Goal: Information Seeking & Learning: Learn about a topic

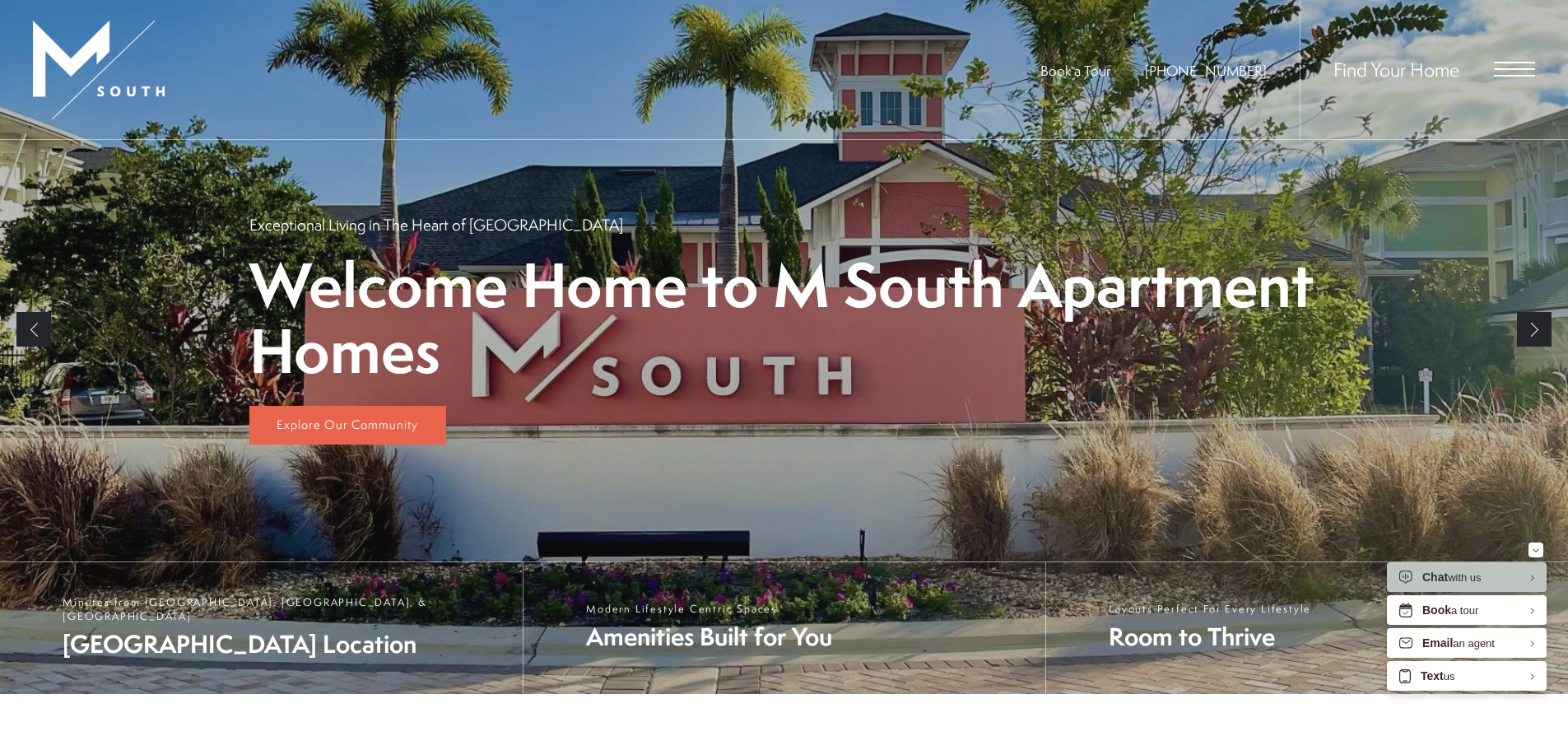
scroll to position [412, 0]
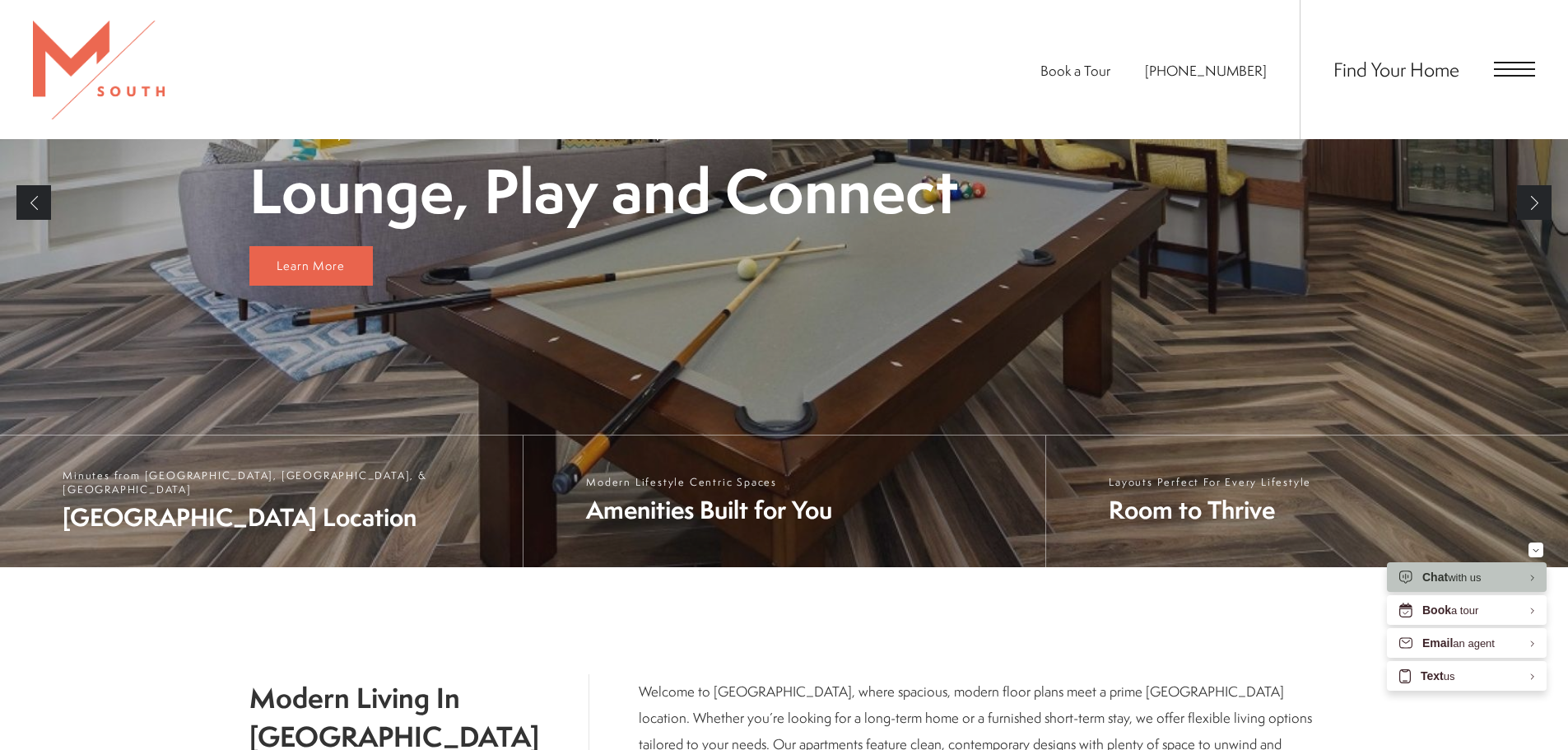
click at [1520, 67] on span "Open Menu" at bounding box center [1514, 69] width 41 height 15
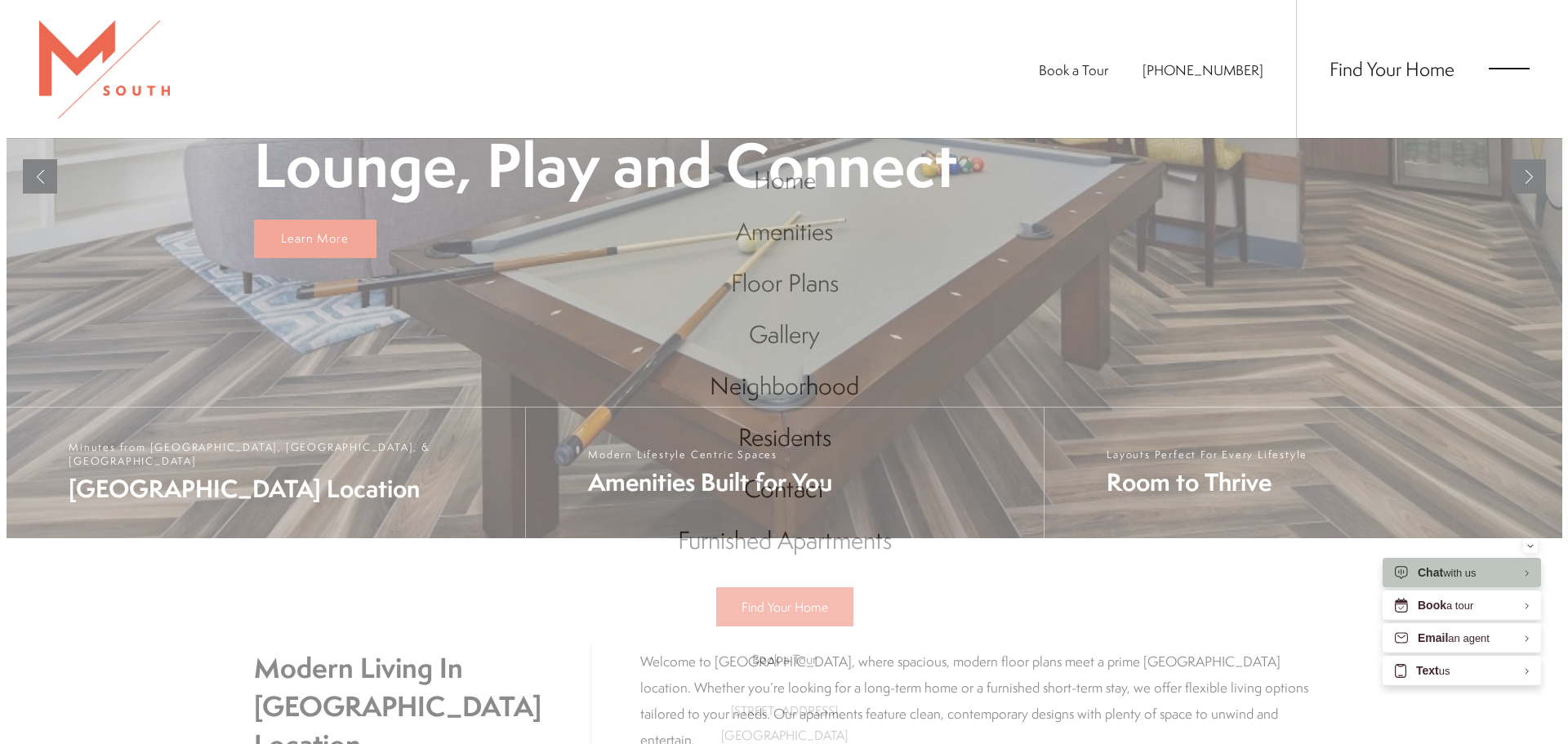
scroll to position [0, 0]
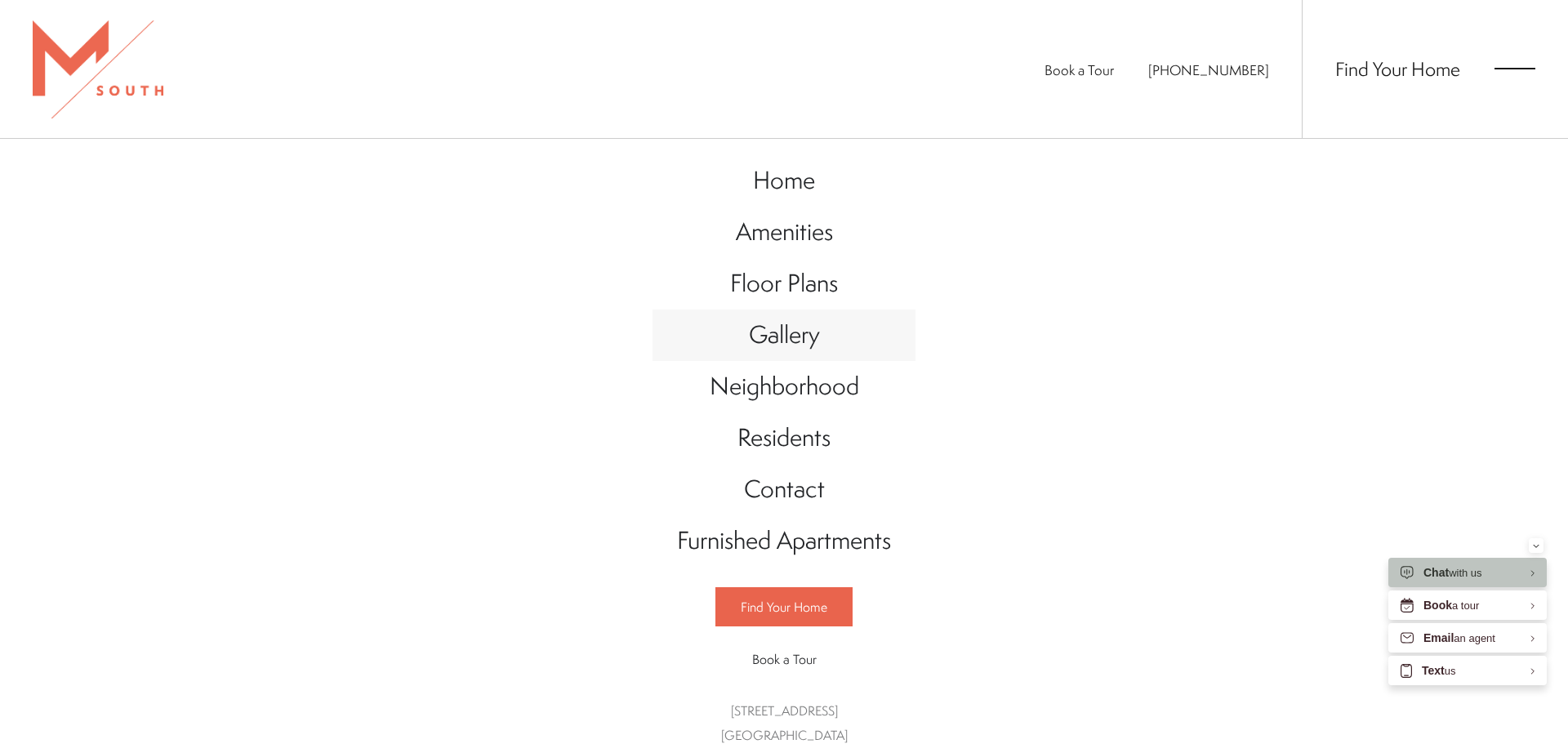
click at [762, 335] on span "Gallery" at bounding box center [784, 334] width 71 height 34
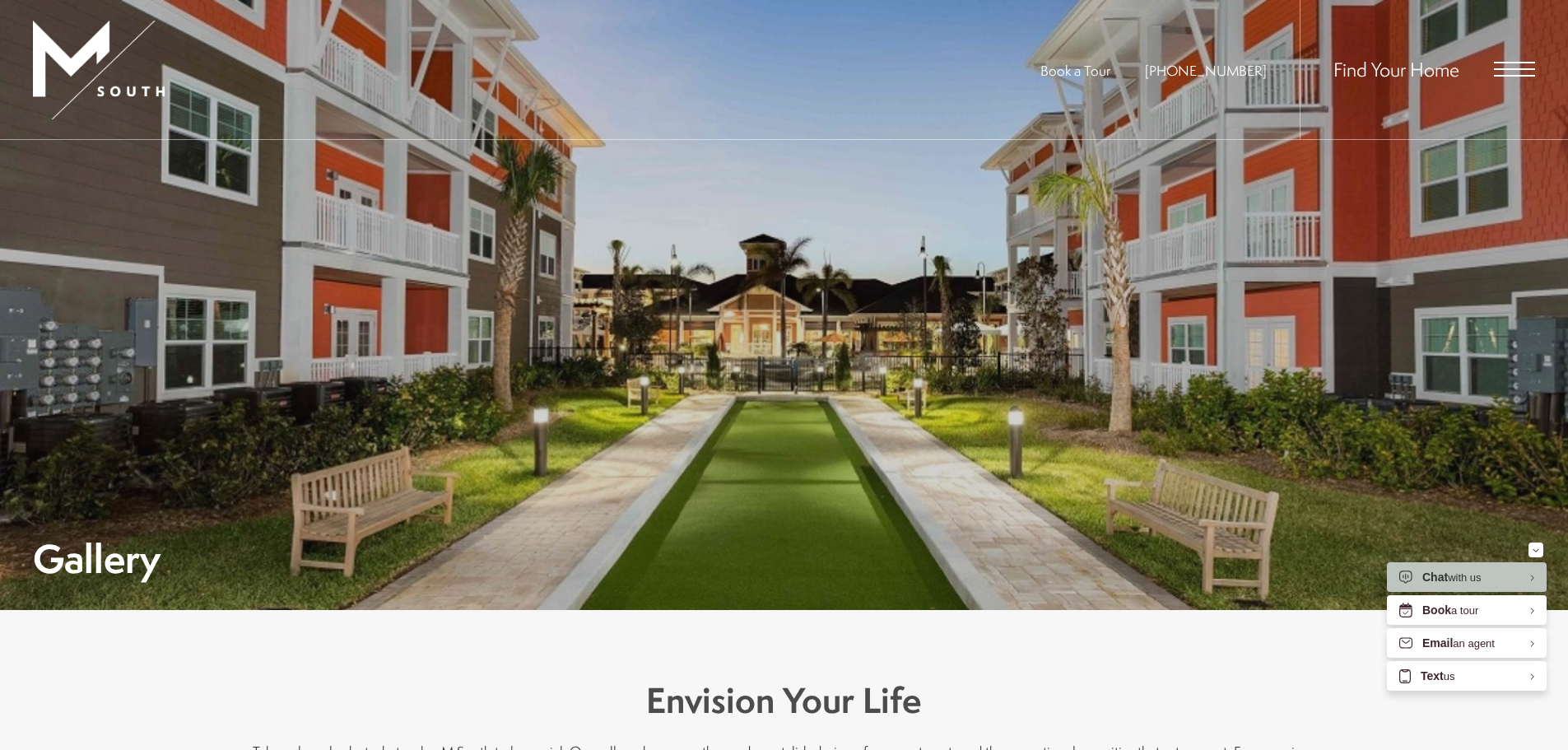
click at [1006, 369] on div "Gallery" at bounding box center [784, 375] width 1503 height 405
click at [737, 335] on div "Gallery" at bounding box center [784, 375] width 1503 height 405
click at [1536, 382] on div at bounding box center [784, 305] width 1568 height 610
click at [1535, 542] on div "Minimize" at bounding box center [1537, 549] width 7 height 15
click at [972, 366] on div "Gallery" at bounding box center [784, 375] width 1503 height 405
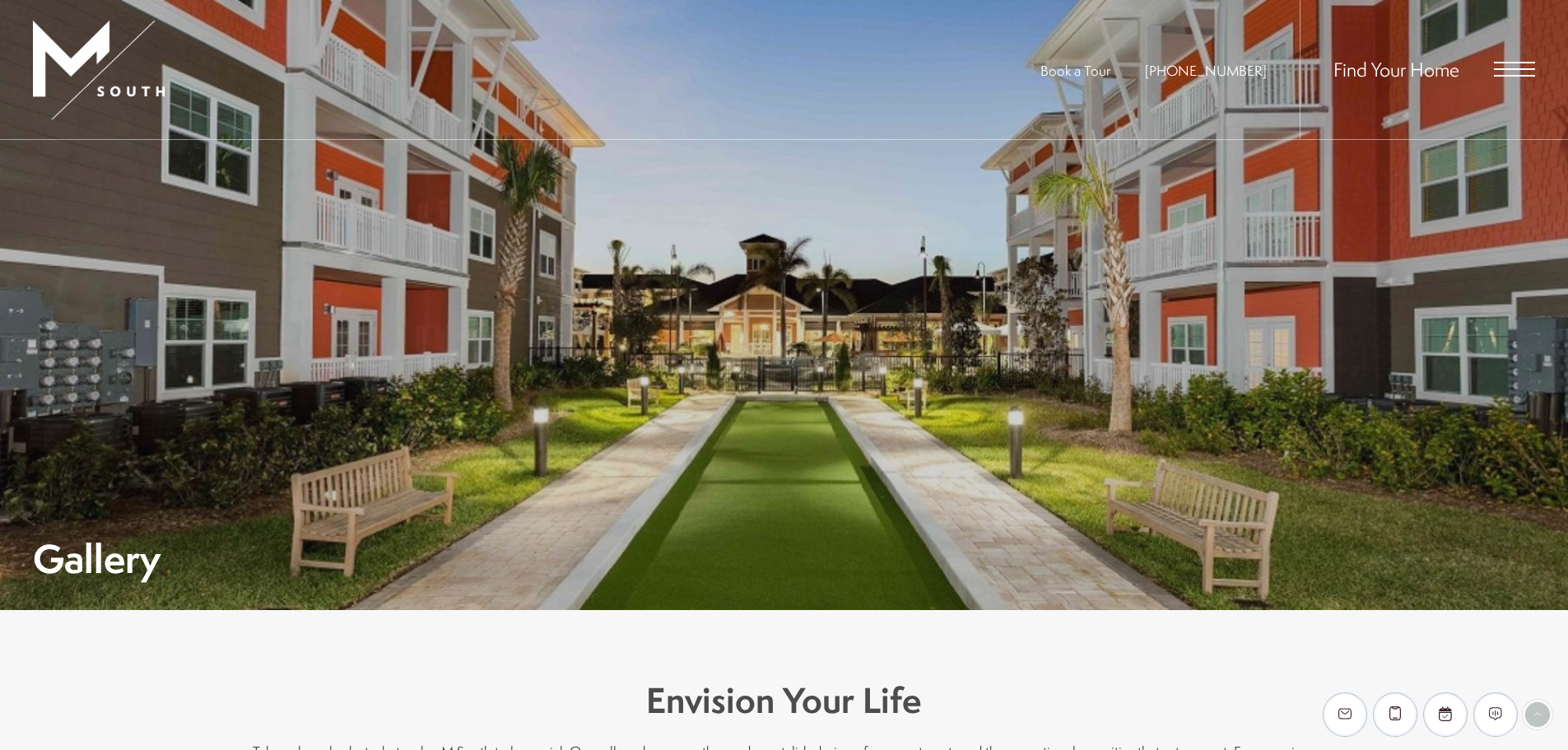
drag, startPoint x: 1531, startPoint y: 71, endPoint x: 1489, endPoint y: 69, distance: 42.0
click at [1530, 70] on span "Open Menu" at bounding box center [1514, 69] width 41 height 15
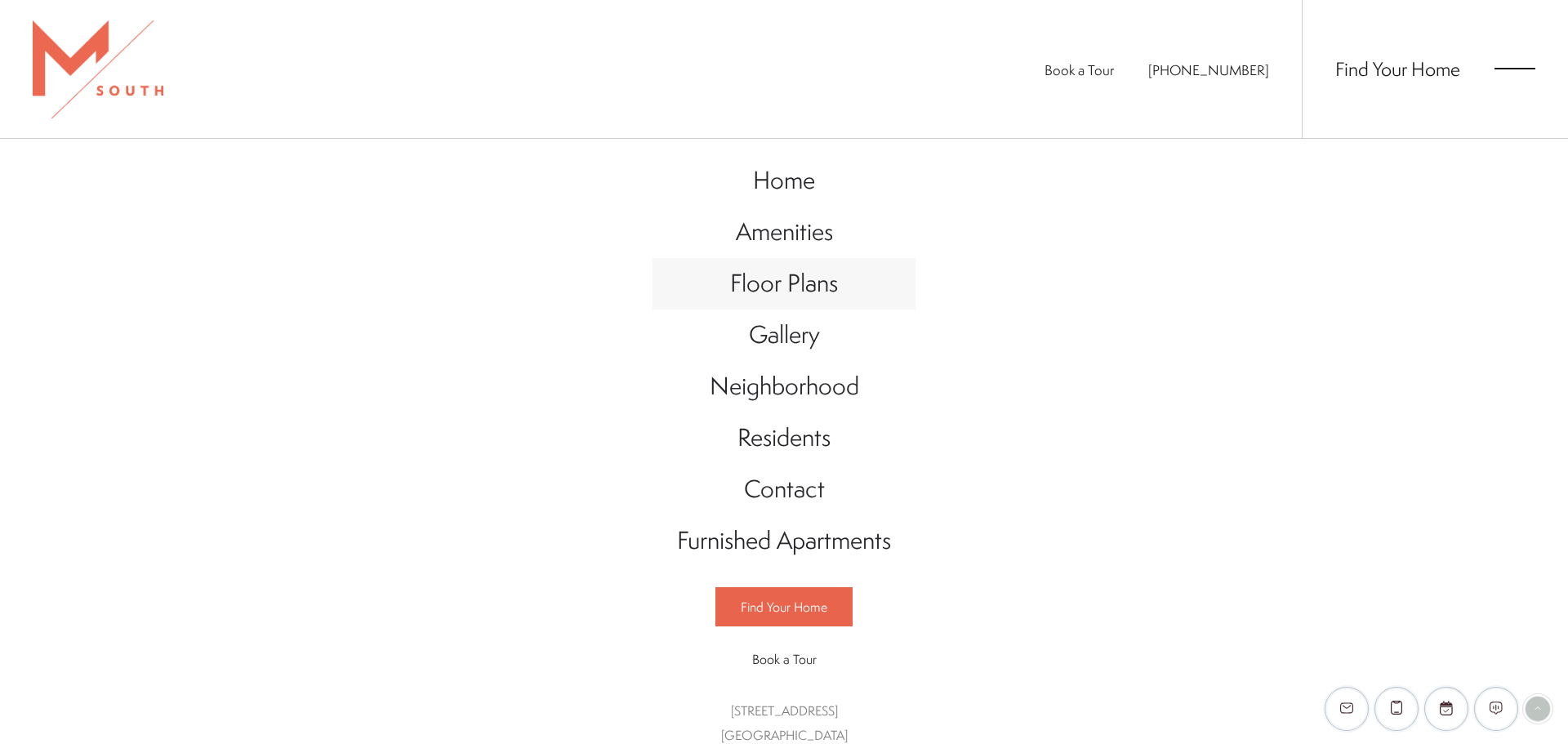
click at [750, 271] on span "Floor Plans" at bounding box center [784, 283] width 108 height 34
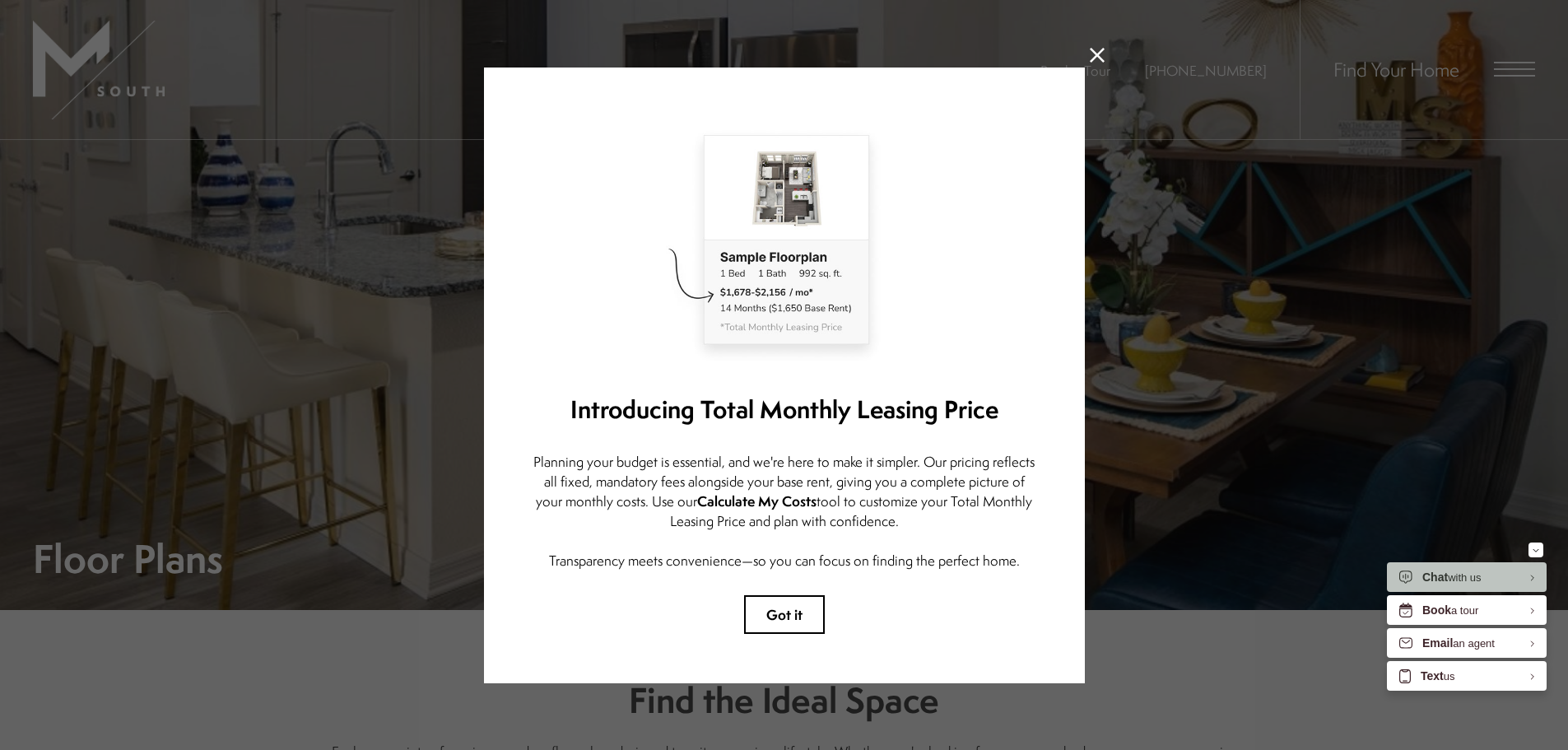
click at [1090, 55] on icon at bounding box center [1097, 55] width 15 height 15
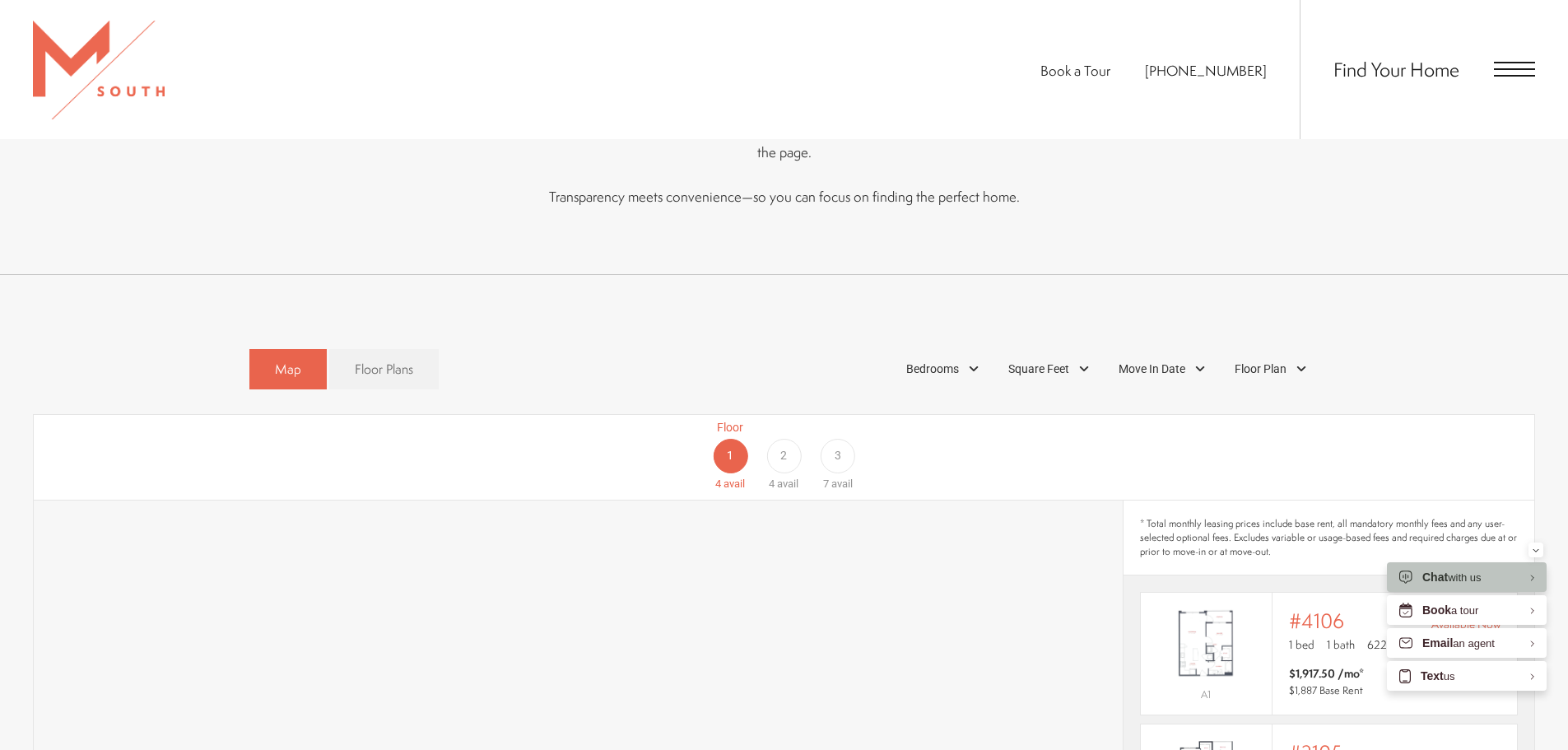
scroll to position [906, 0]
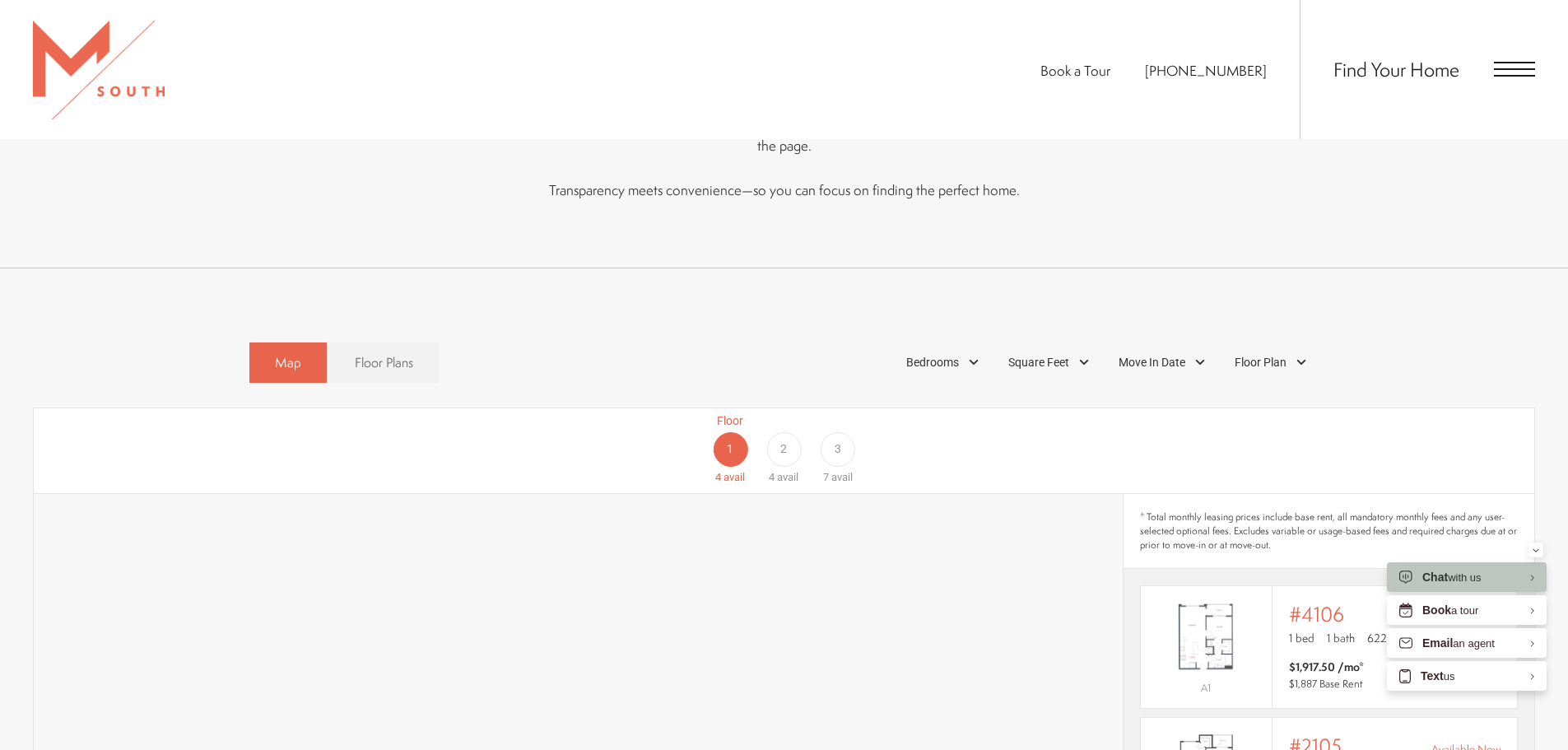
click at [782, 441] on span "2" at bounding box center [784, 449] width 7 height 17
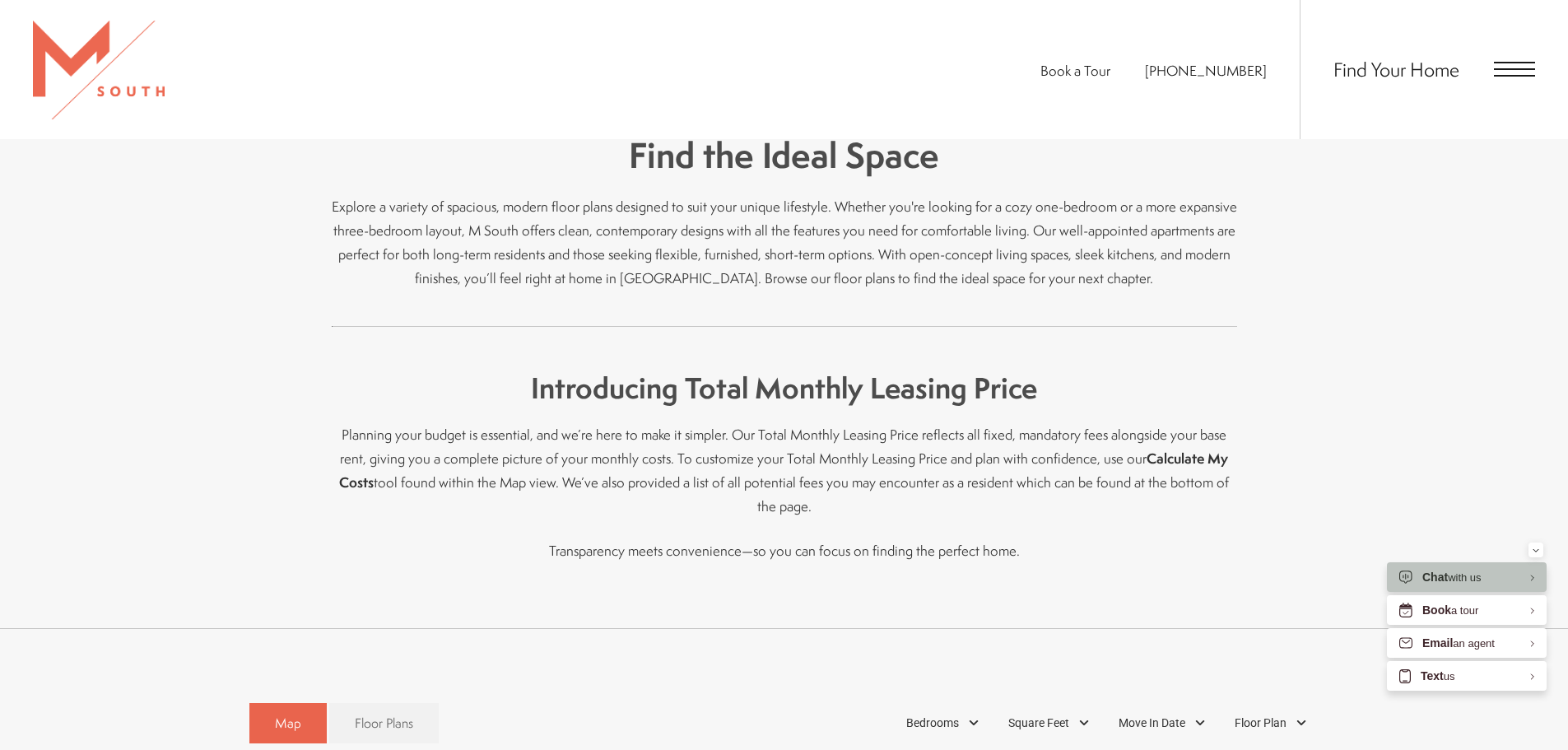
scroll to position [412, 0]
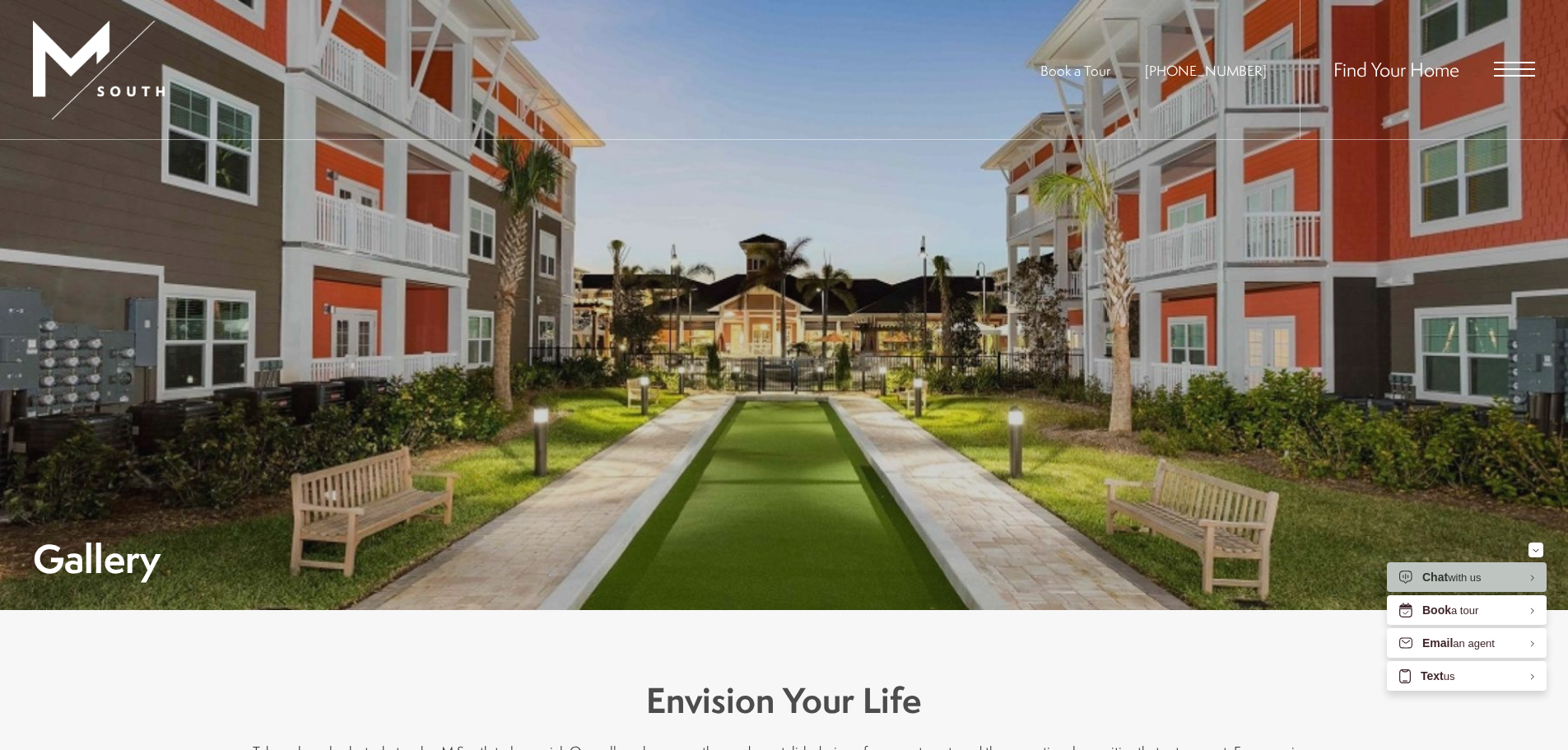
click at [1506, 70] on span "Open Menu" at bounding box center [1514, 69] width 41 height 15
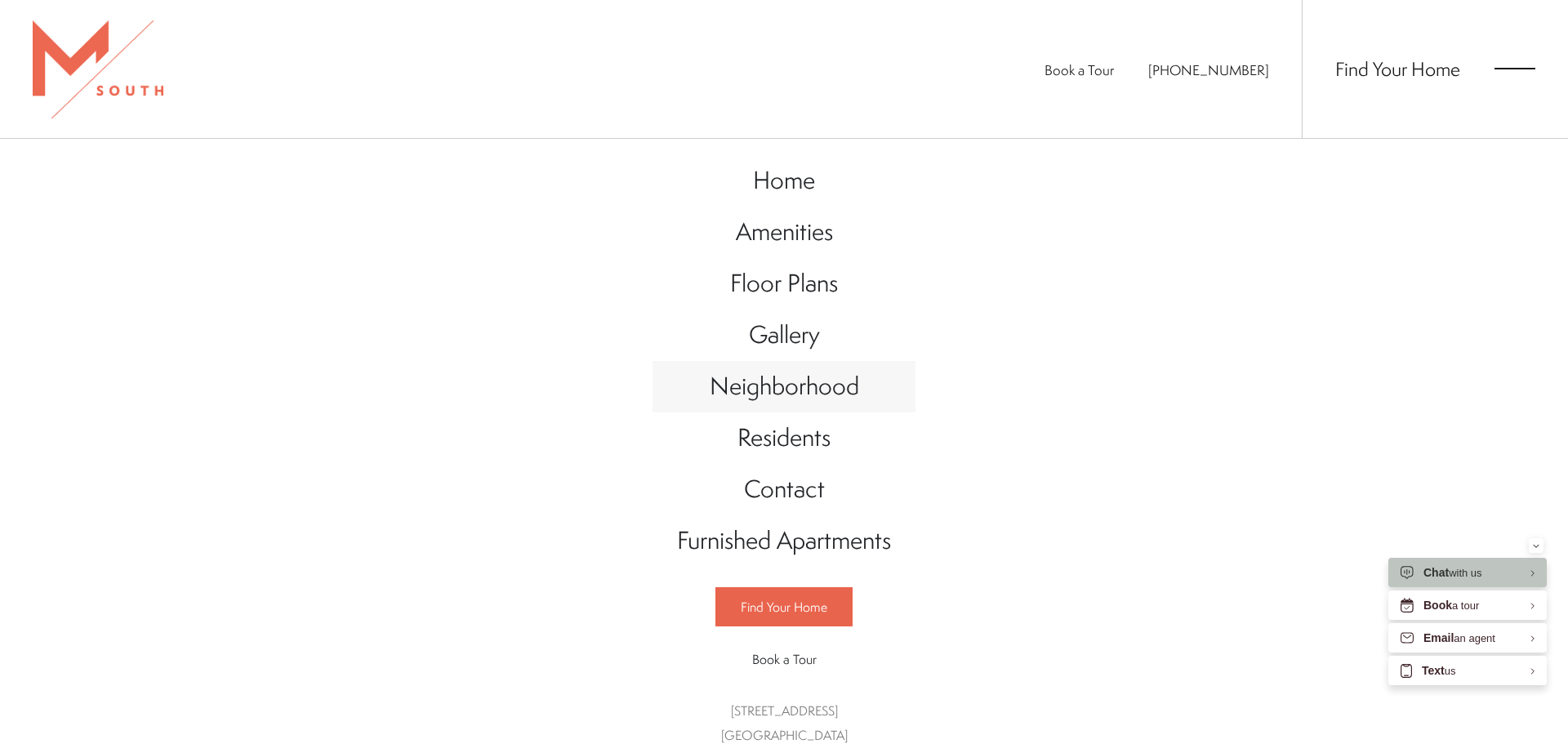
click at [781, 388] on span "Neighborhood" at bounding box center [784, 385] width 149 height 34
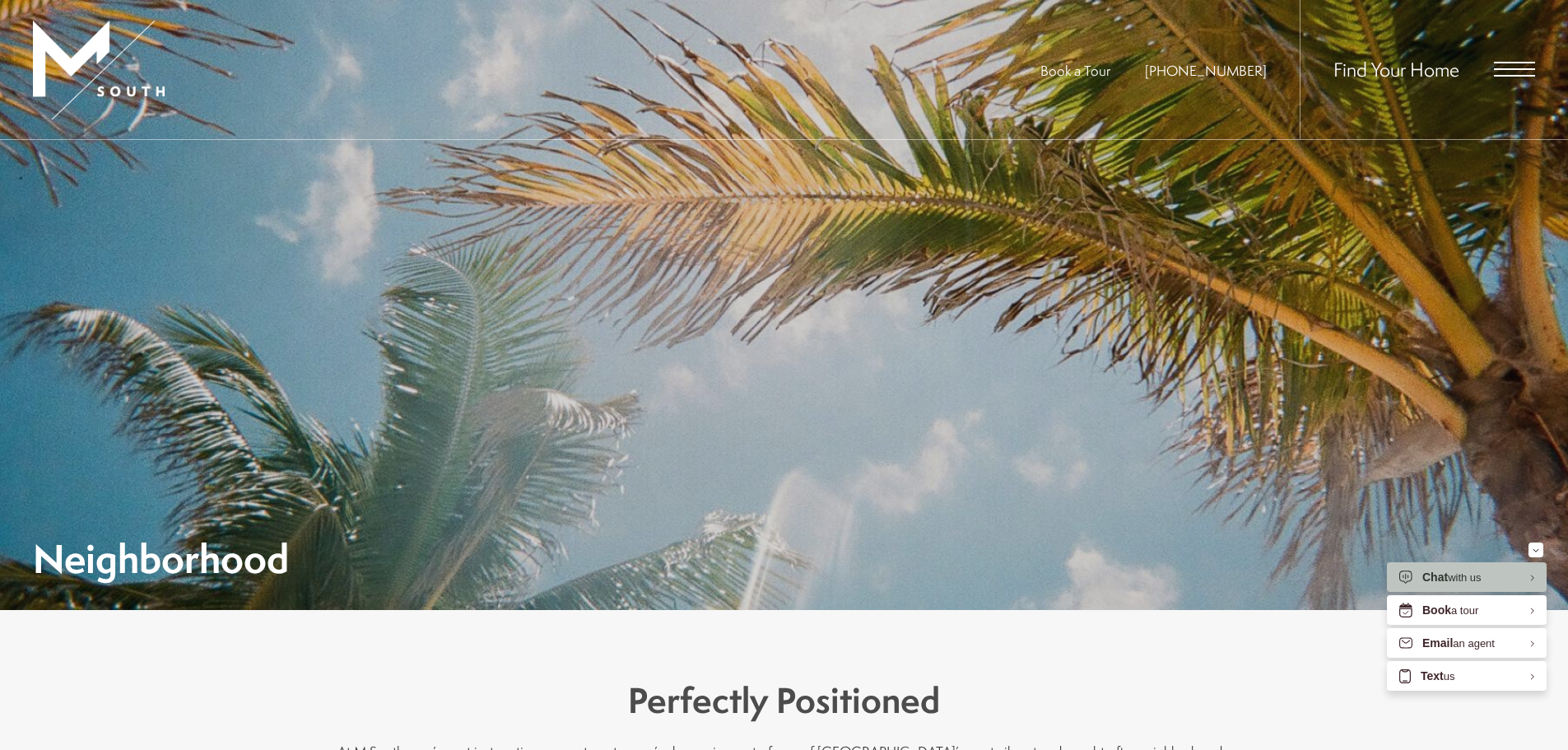
click at [1512, 68] on span "Open Menu" at bounding box center [1514, 69] width 41 height 15
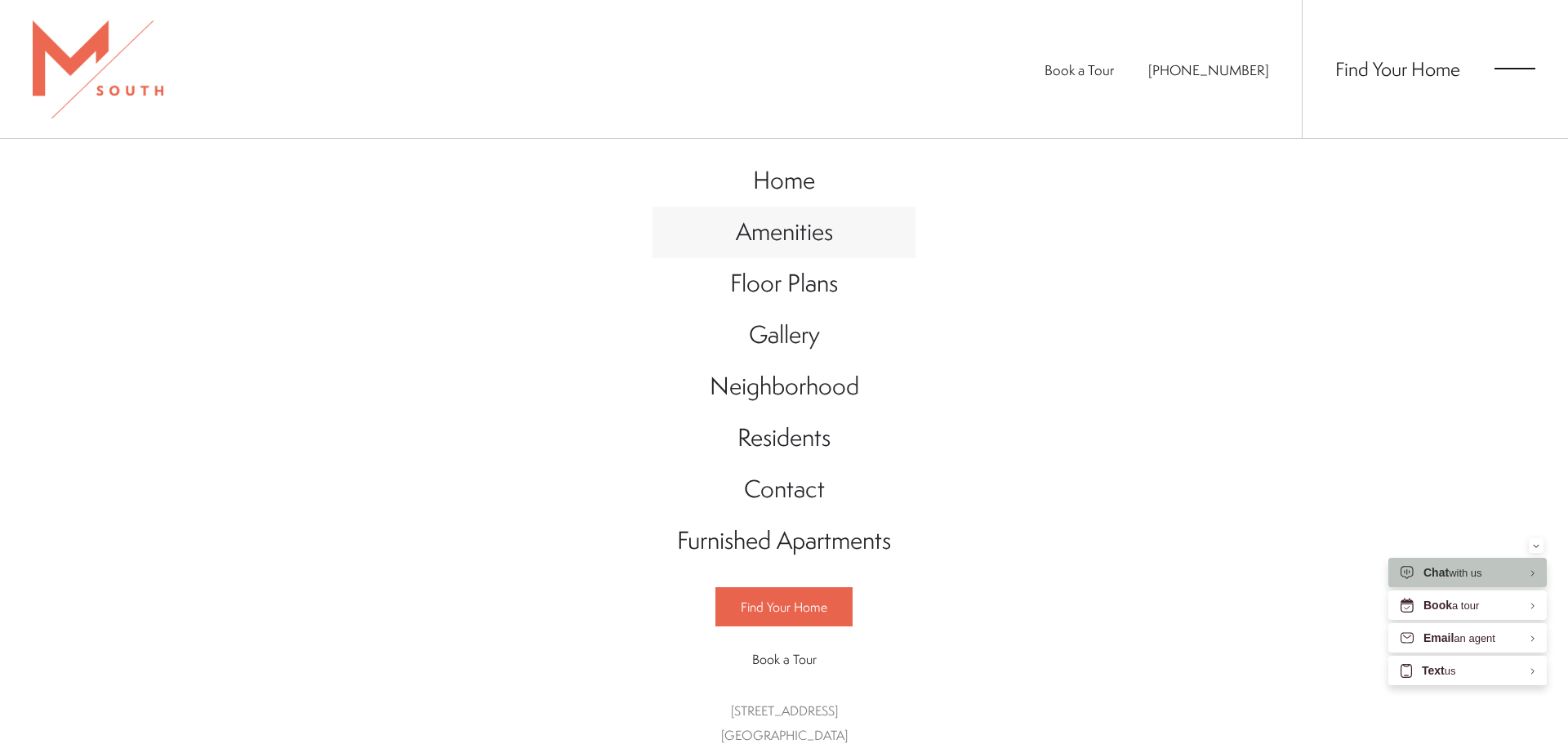
click at [765, 231] on span "Amenities" at bounding box center [784, 231] width 97 height 34
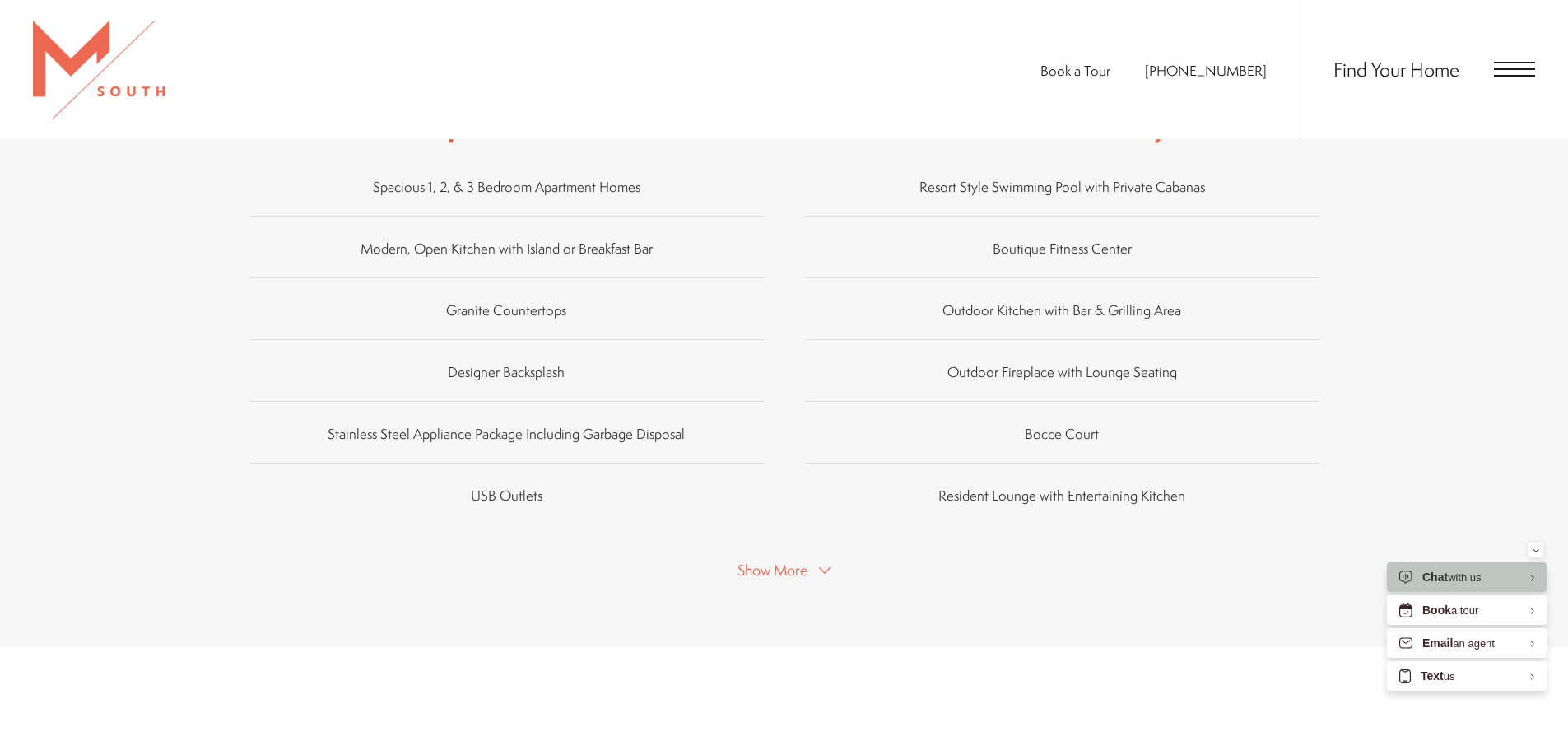
scroll to position [1235, 0]
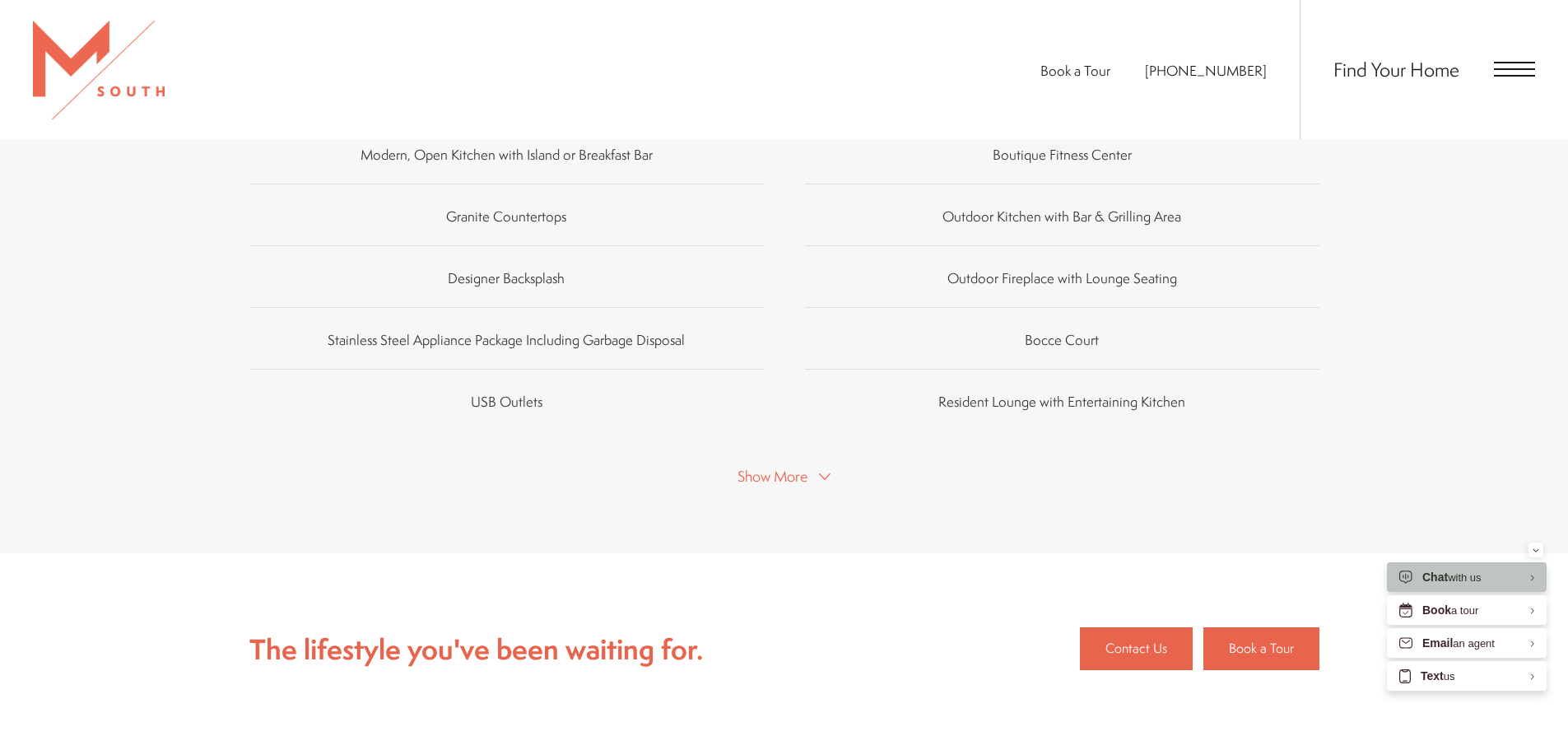
click at [780, 466] on span "Show More" at bounding box center [773, 476] width 70 height 21
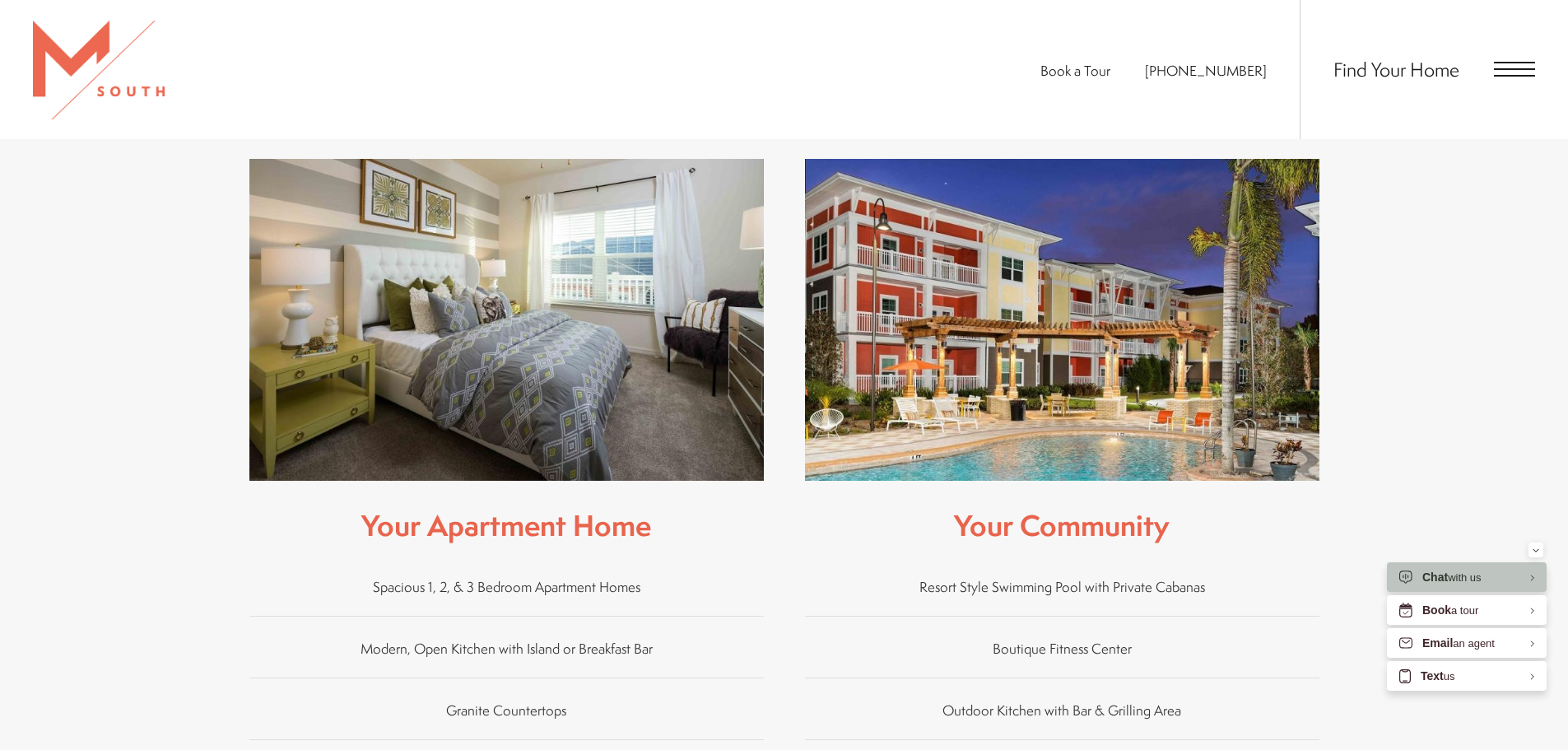
scroll to position [494, 0]
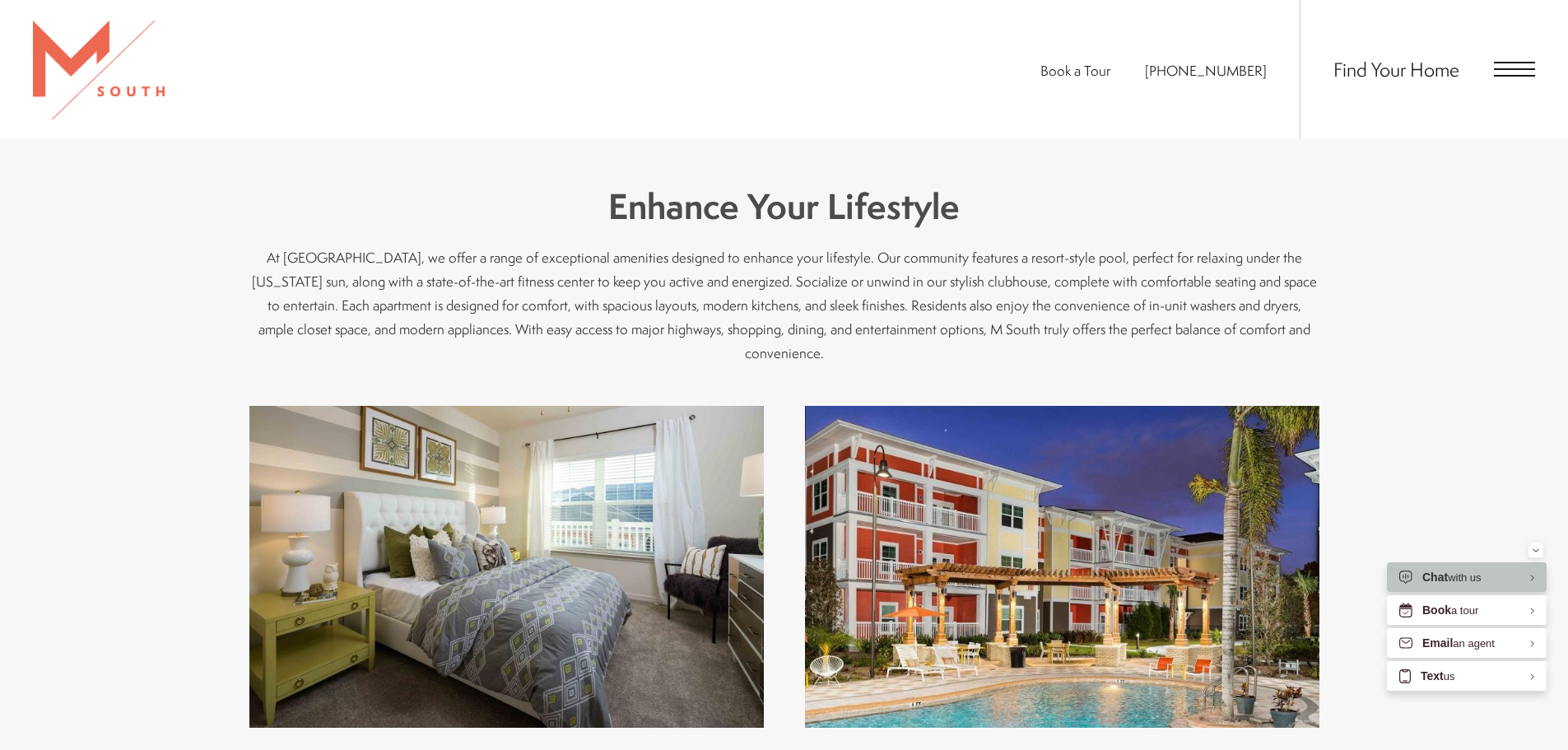
click at [454, 487] on img at bounding box center [507, 567] width 515 height 322
click at [1529, 68] on span "Open Menu" at bounding box center [1514, 69] width 41 height 15
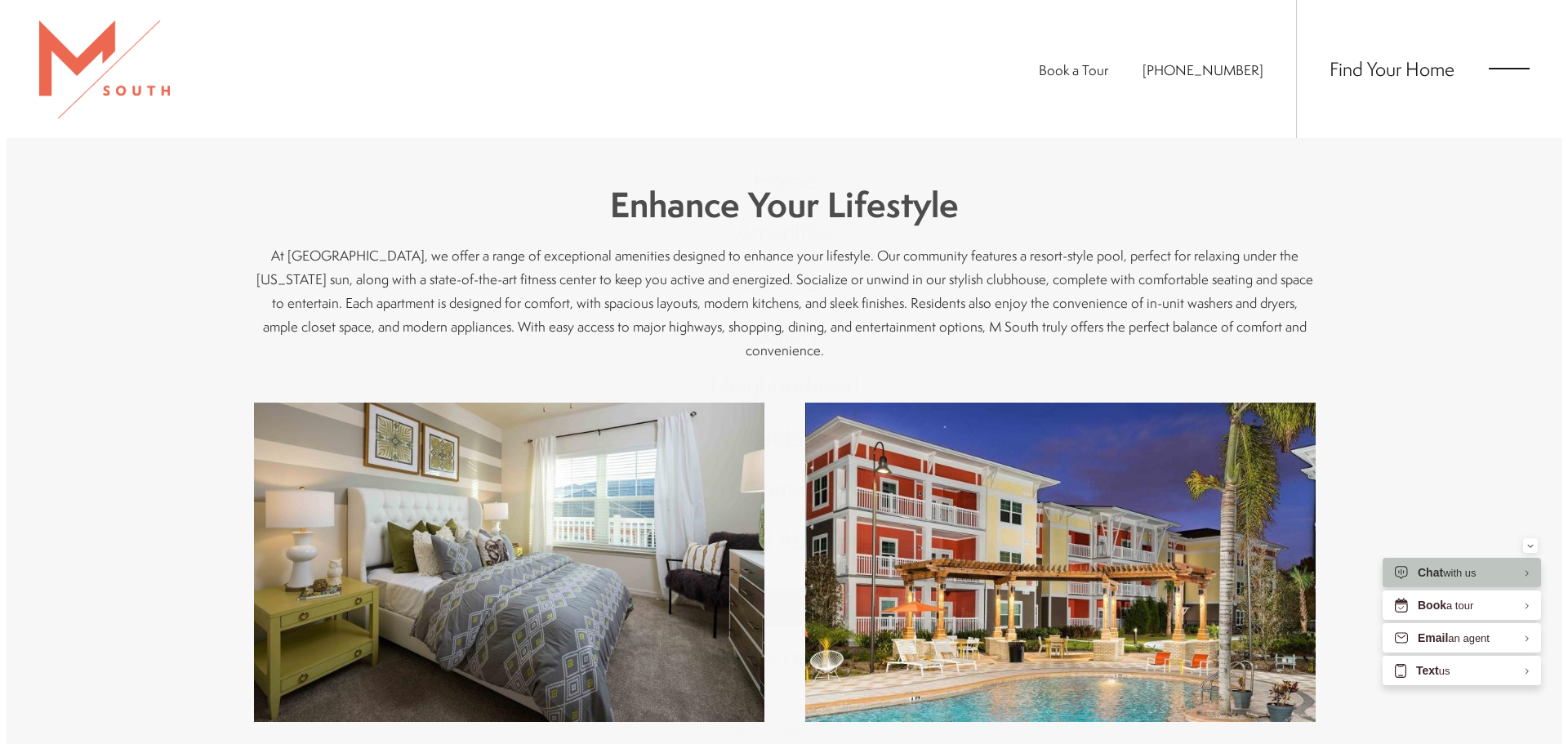
scroll to position [0, 0]
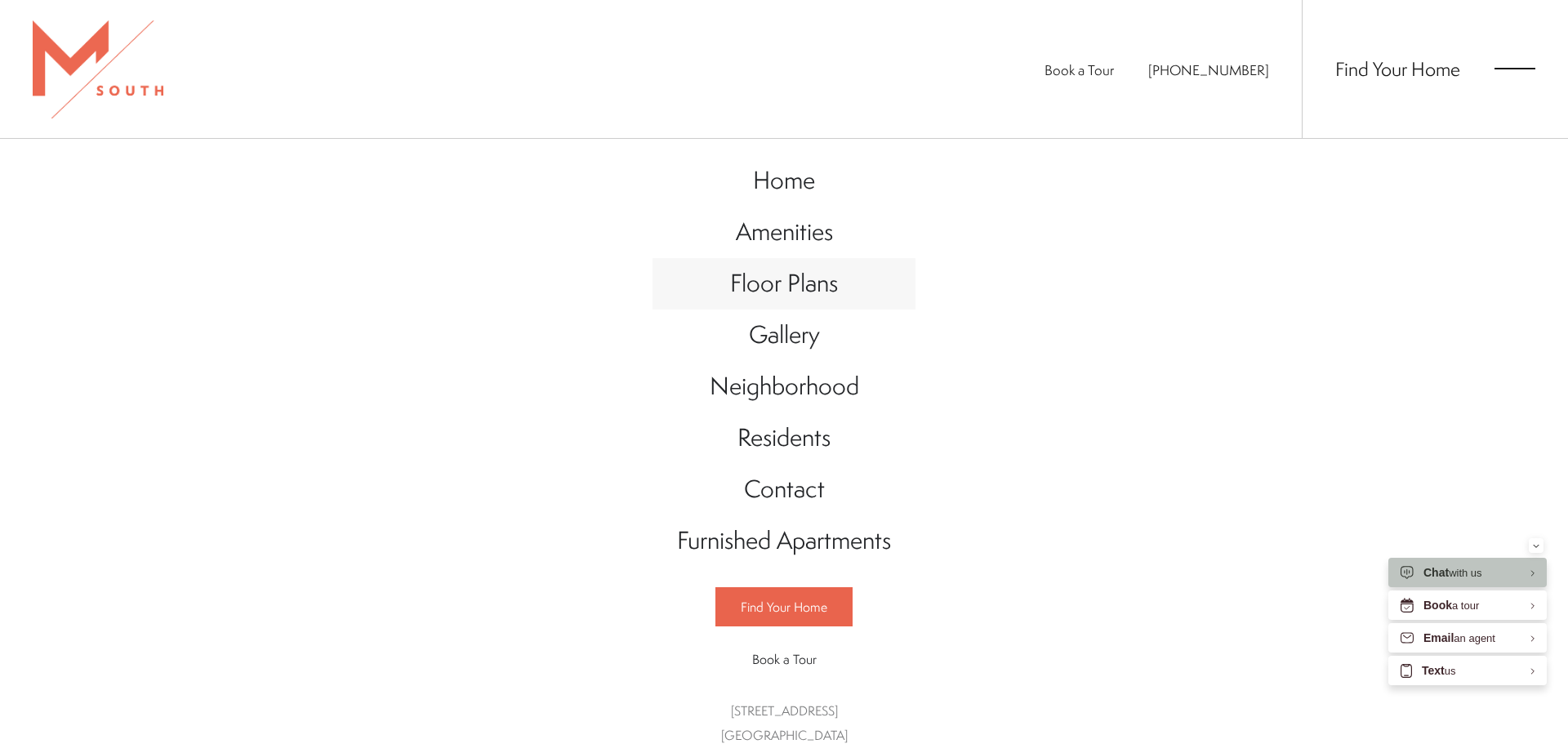
click at [773, 286] on span "Floor Plans" at bounding box center [784, 283] width 108 height 34
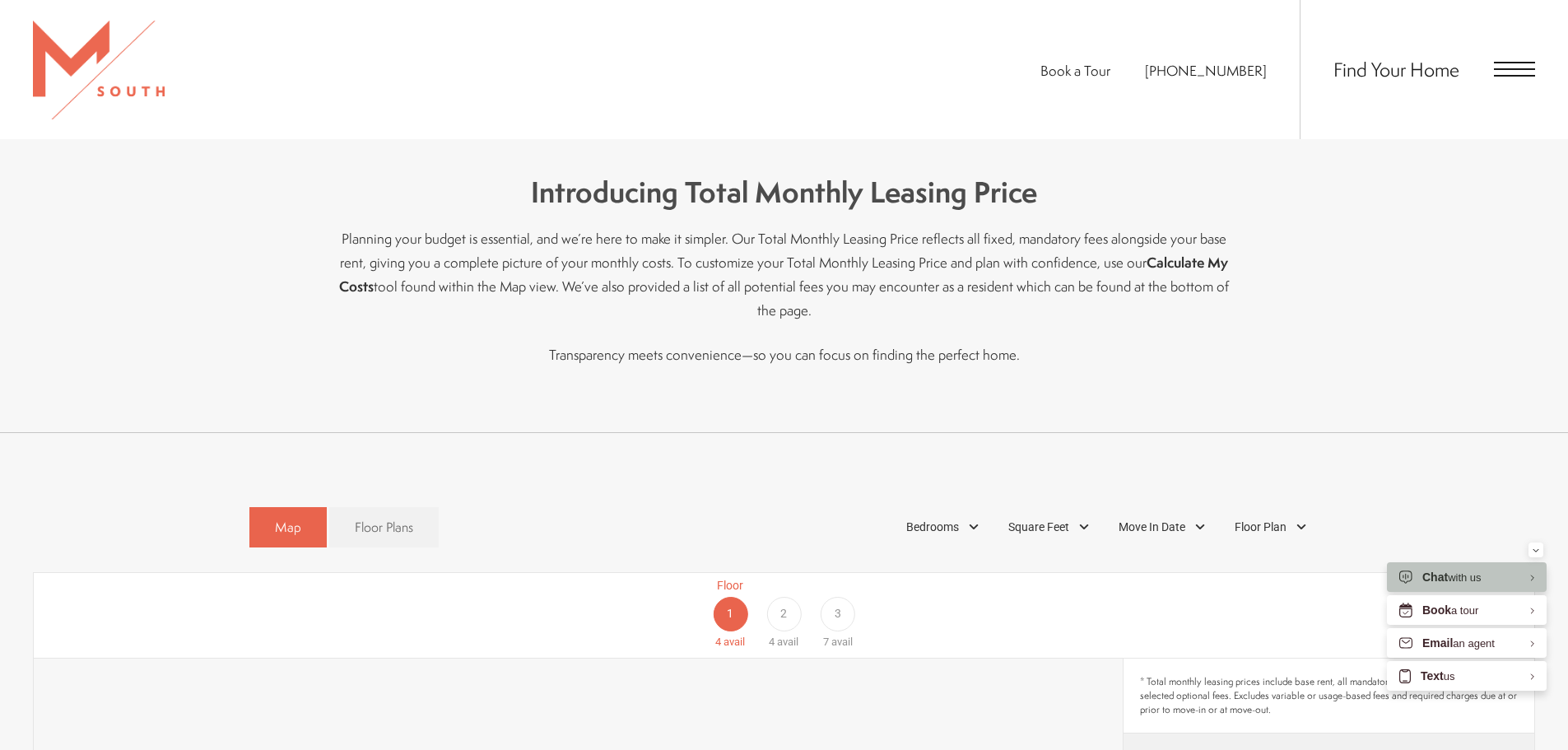
scroll to position [823, 0]
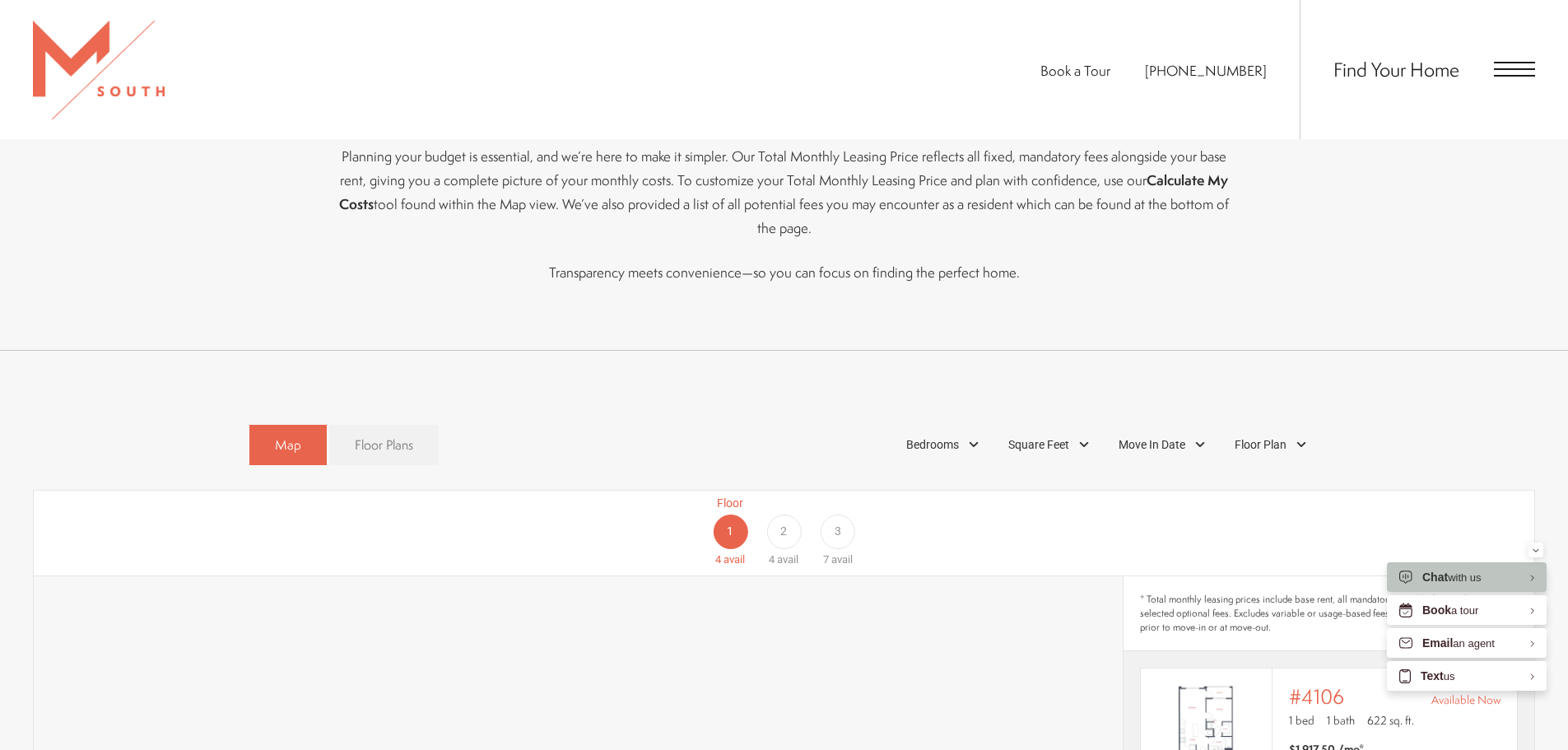
click at [382, 435] on span "Floor Plans" at bounding box center [383, 445] width 58 height 19
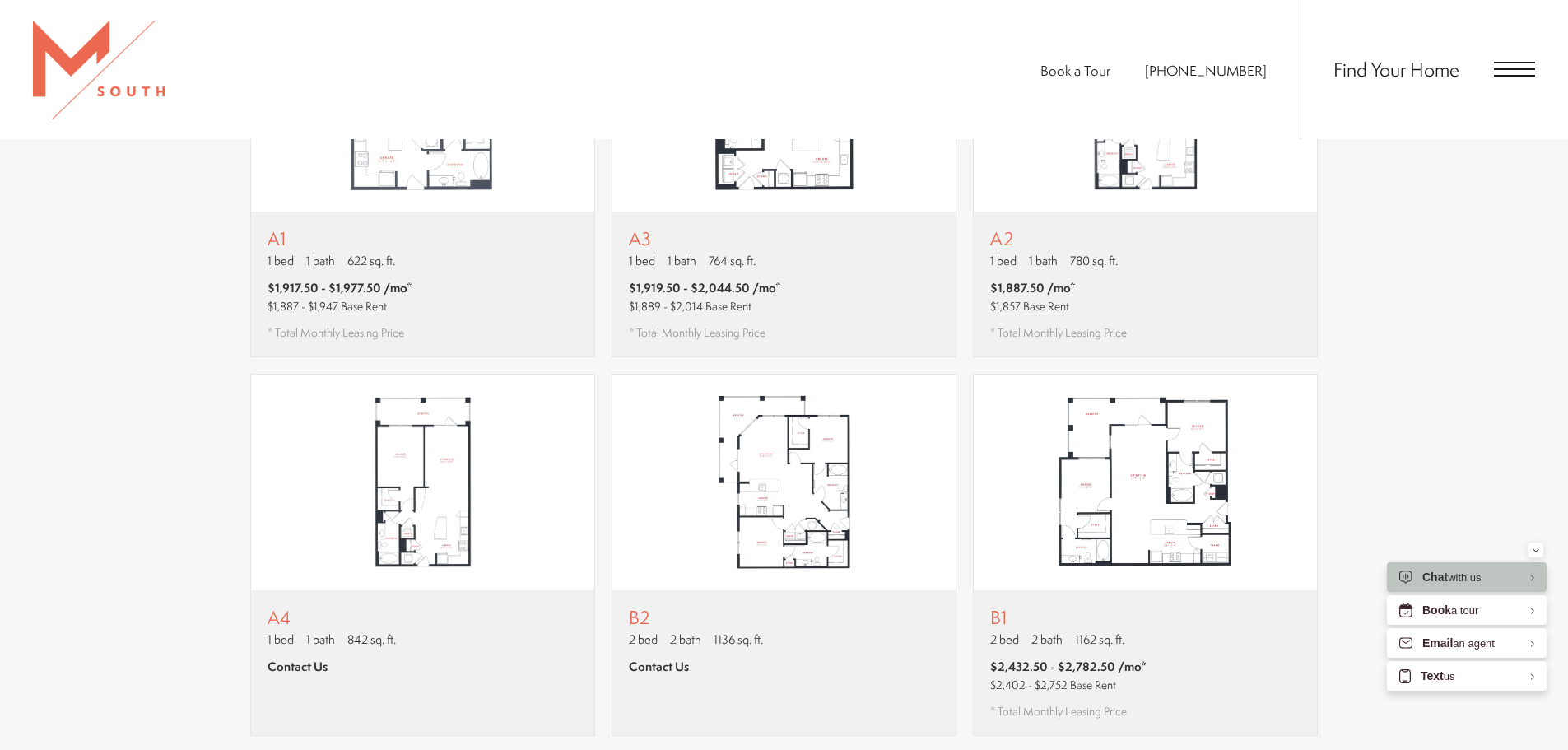
scroll to position [1070, 0]
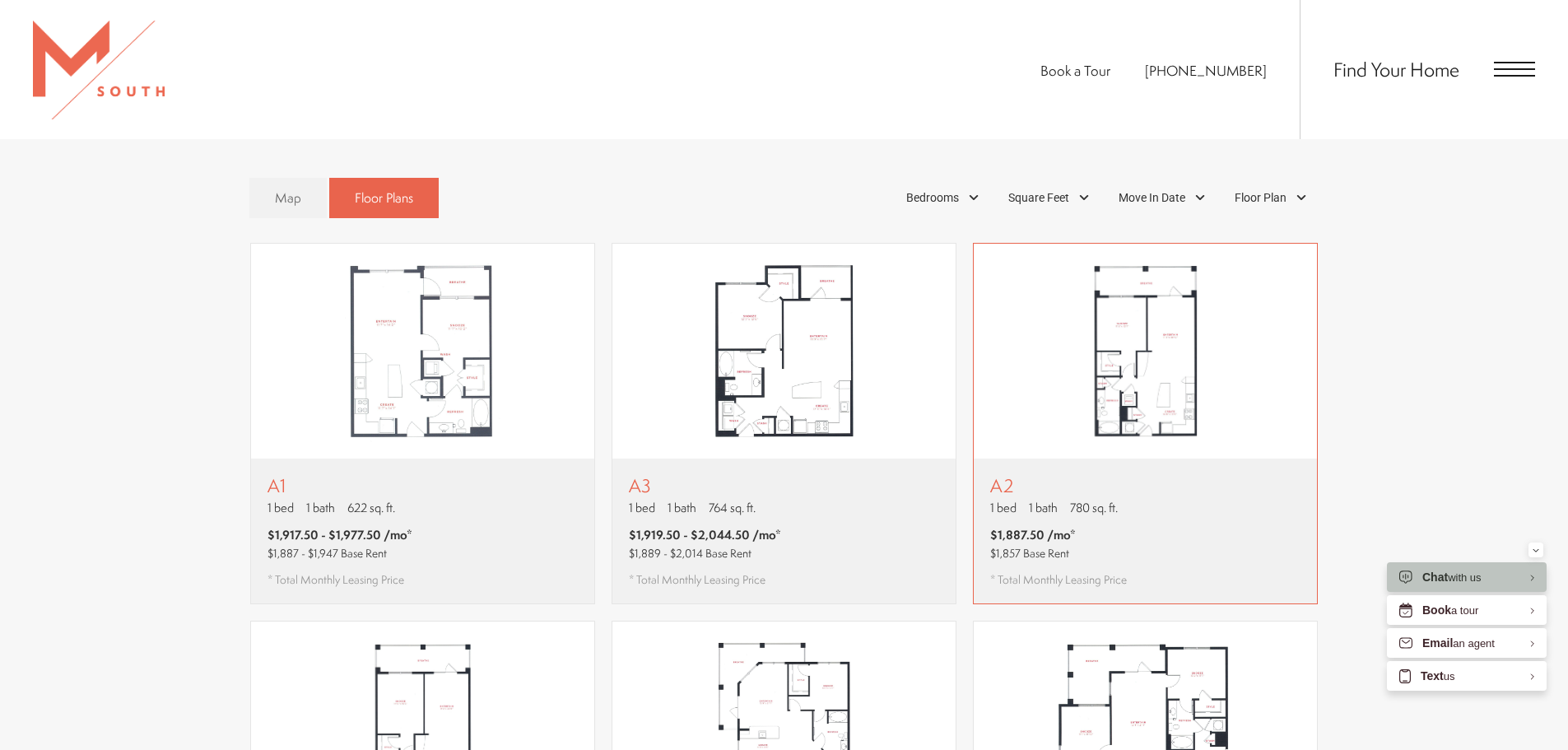
click at [1128, 326] on img "View floor plan A2" at bounding box center [1146, 351] width 343 height 216
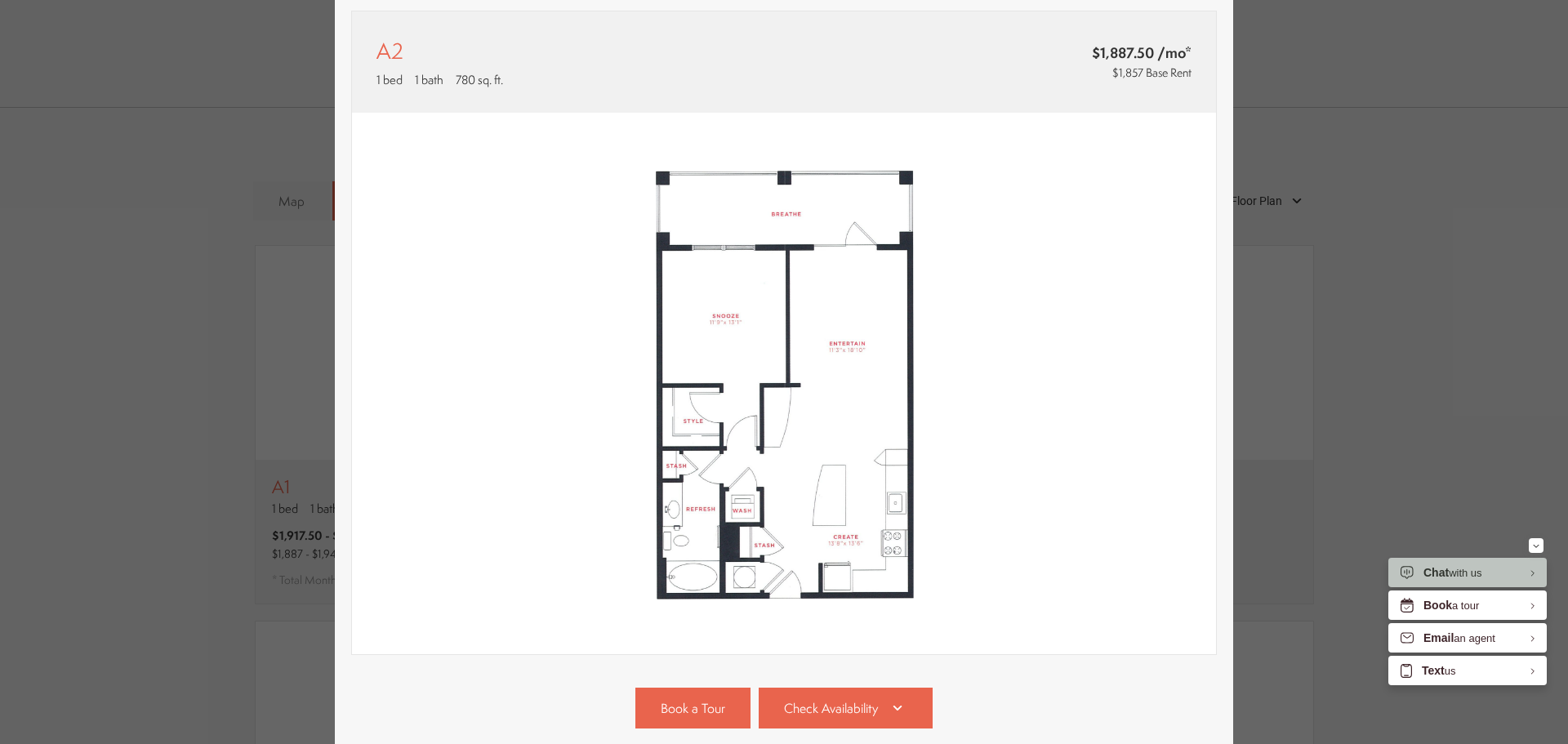
scroll to position [245, 0]
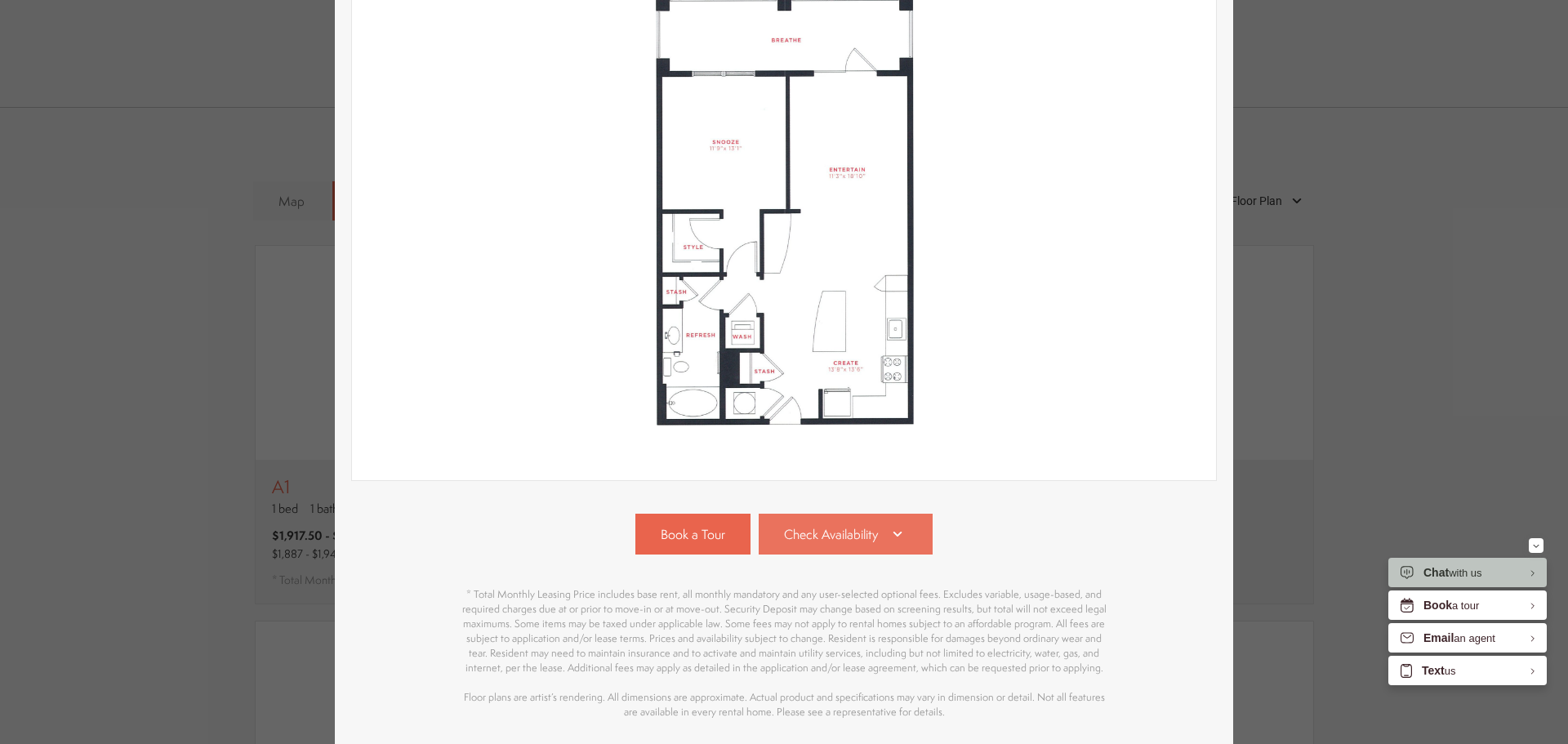
click at [890, 530] on icon at bounding box center [897, 534] width 20 height 20
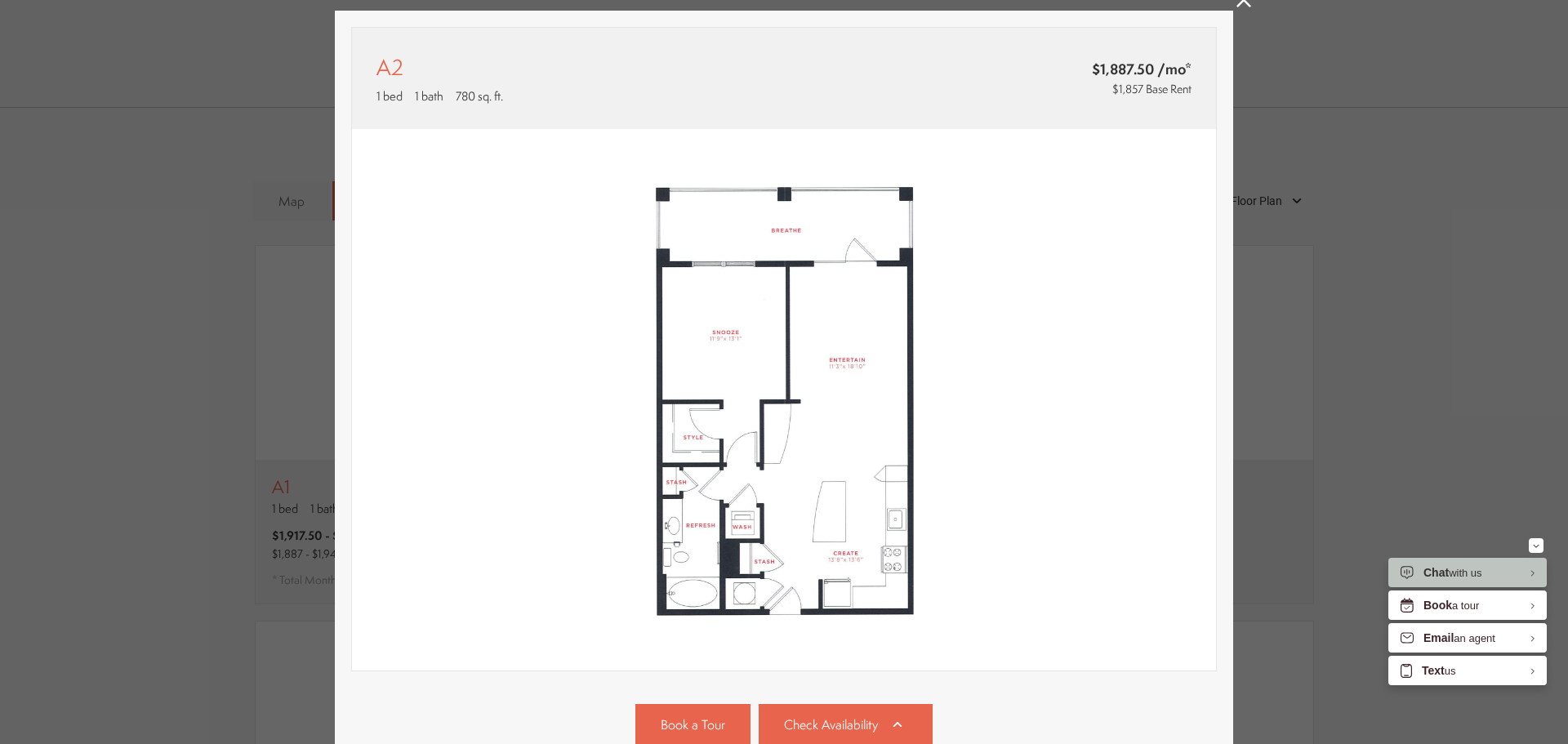
scroll to position [0, 0]
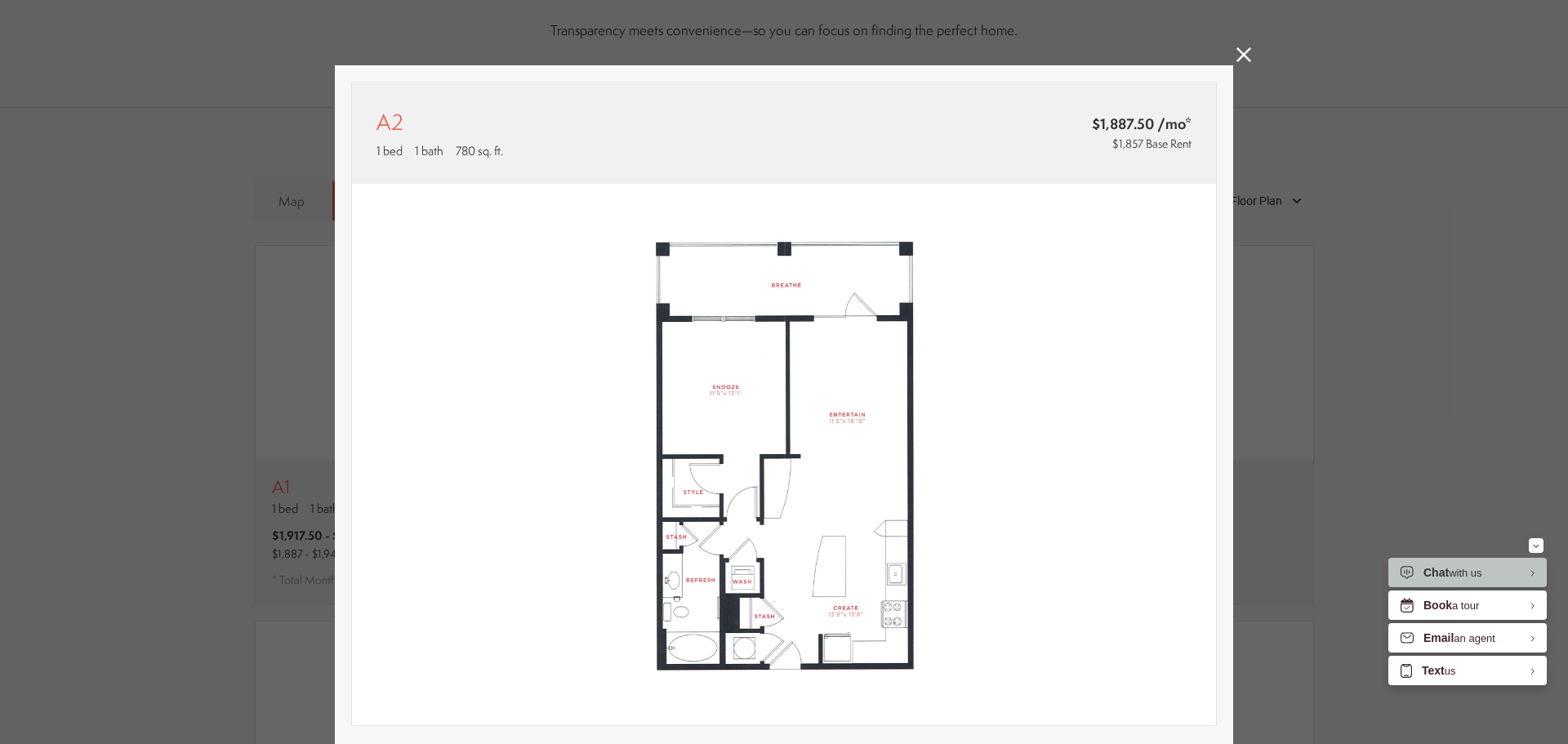
click at [1241, 53] on icon at bounding box center [1243, 54] width 15 height 15
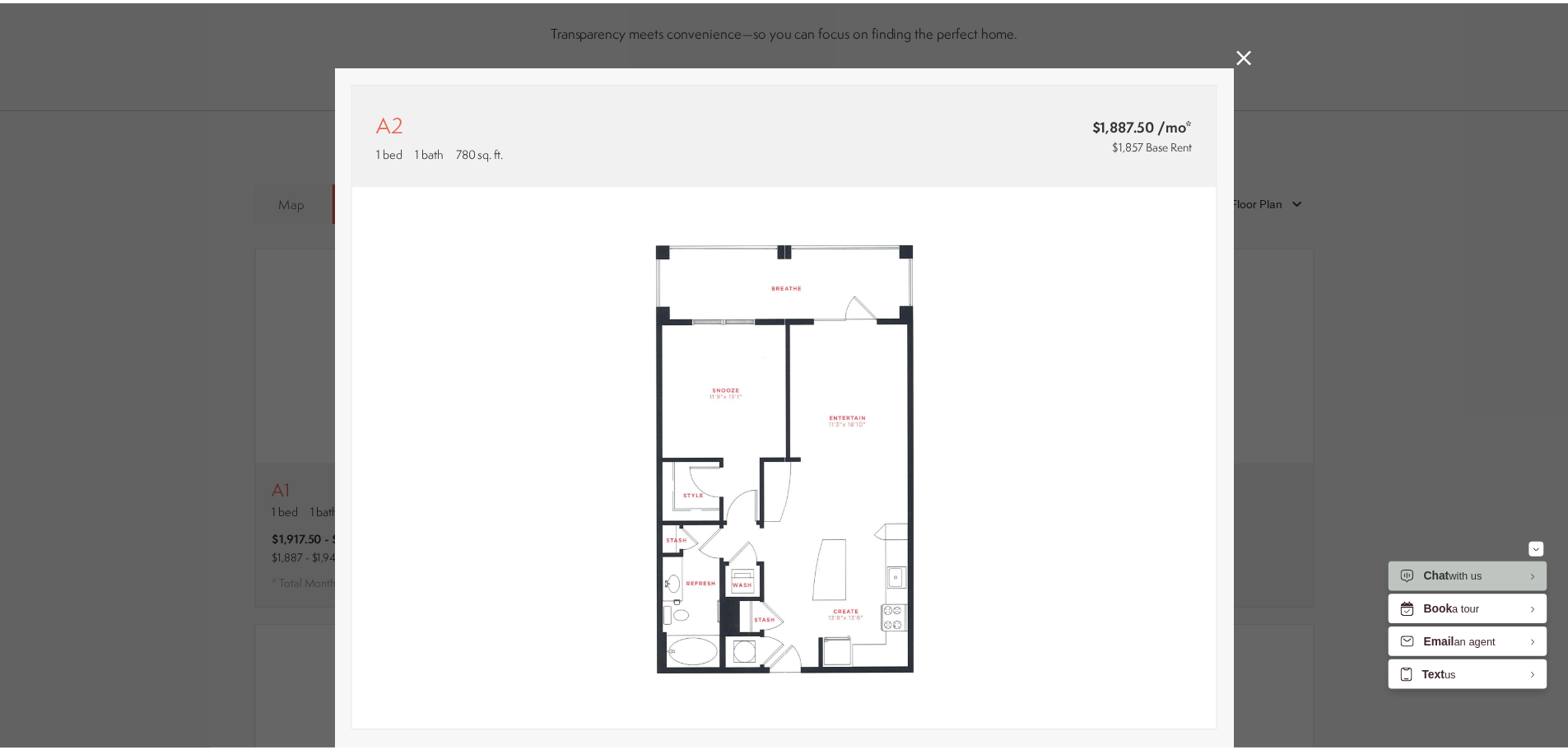
scroll to position [1070, 0]
